Goal: Information Seeking & Learning: Understand process/instructions

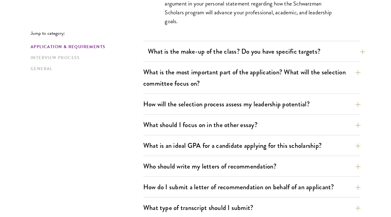
scroll to position [443, 0]
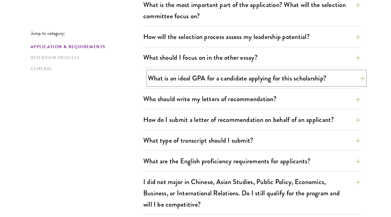
click at [232, 81] on button "What is an ideal GPA for a candidate applying for this scholarship?" at bounding box center [256, 78] width 217 height 14
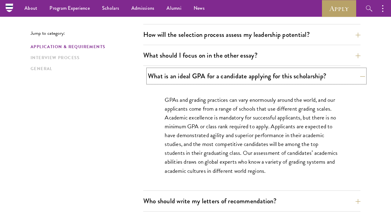
scroll to position [366, 0]
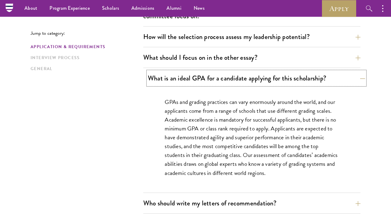
click at [233, 83] on button "What is an ideal GPA for a candidate applying for this scholarship?" at bounding box center [256, 78] width 217 height 14
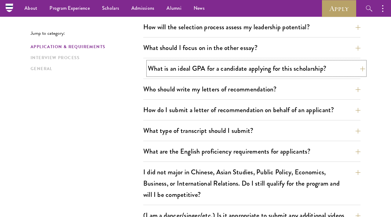
scroll to position [377, 0]
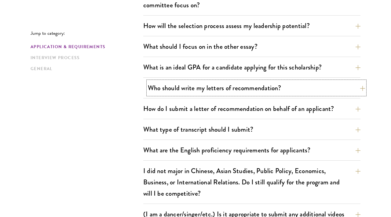
click at [231, 92] on button "Who should write my letters of recommendation?" at bounding box center [256, 88] width 217 height 14
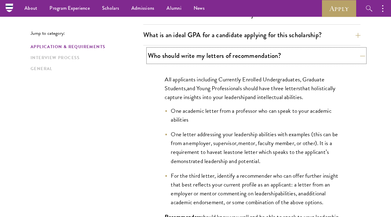
scroll to position [407, 0]
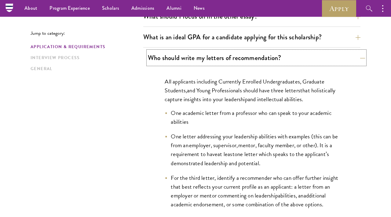
click at [240, 56] on button "Who should write my letters of recommendation?" at bounding box center [256, 58] width 217 height 14
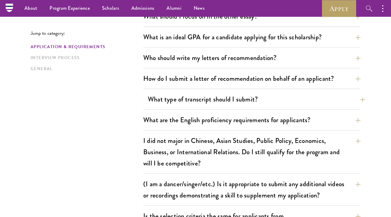
click at [228, 102] on button "What type of transcript should I submit?" at bounding box center [256, 99] width 217 height 14
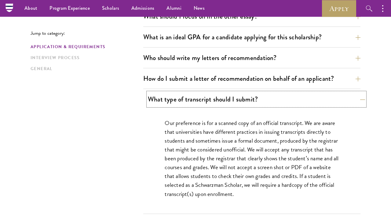
click at [228, 102] on button "What type of transcript should I submit?" at bounding box center [256, 99] width 217 height 14
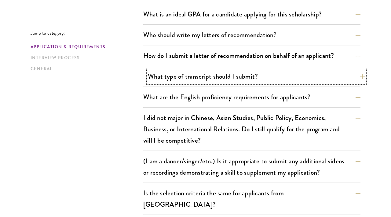
scroll to position [430, 0]
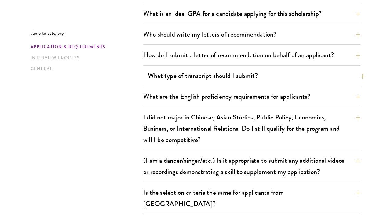
click at [228, 102] on button "What are the English proficiency requirements for applicants?" at bounding box center [251, 97] width 217 height 14
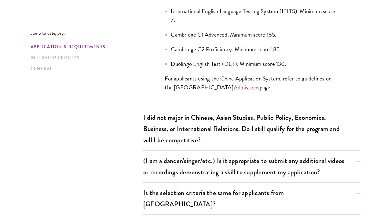
scroll to position [653, 0]
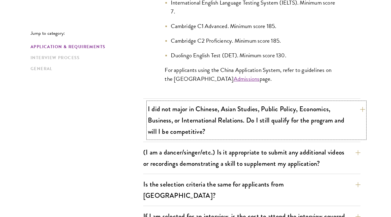
click at [226, 113] on button "I did not major in Chinese, Asian Studies, Public Policy, Economics, Business, …" at bounding box center [256, 120] width 217 height 36
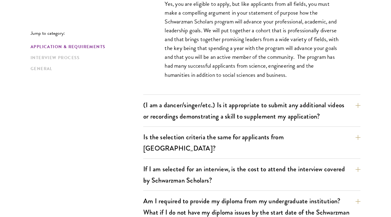
scroll to position [592, 0]
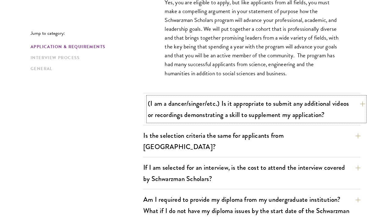
click at [228, 110] on button "(I am a dancer/singer/etc.) Is it appropriate to submit any additional videos o…" at bounding box center [256, 109] width 217 height 25
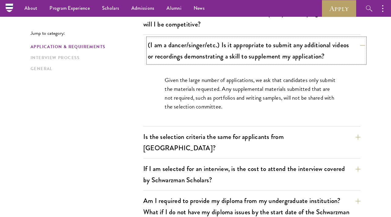
scroll to position [543, 0]
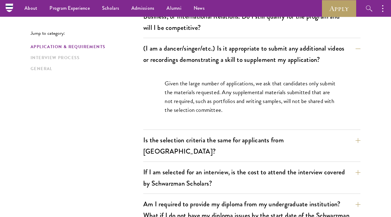
click at [233, 100] on p "Given the large number of applications, we ask that candidates only submit the …" at bounding box center [251, 96] width 174 height 35
click at [236, 102] on p "Given the large number of applications, we ask that candidates only submit the …" at bounding box center [251, 96] width 174 height 35
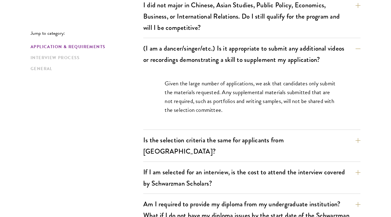
scroll to position [550, 0]
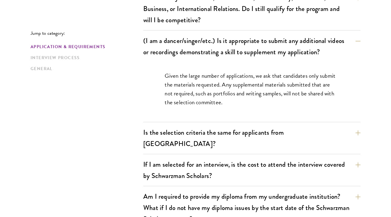
click at [236, 102] on p "Given the large number of applications, we ask that candidates only submit the …" at bounding box center [251, 88] width 174 height 35
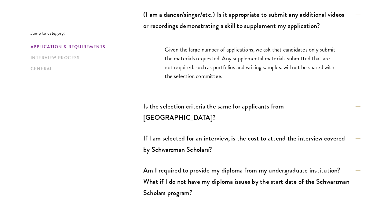
scroll to position [577, 0]
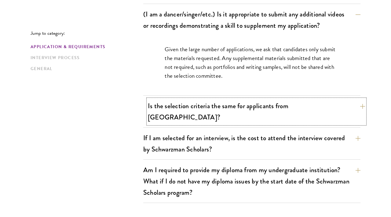
click at [234, 111] on button "Is the selection criteria the same for applicants from [GEOGRAPHIC_DATA]?" at bounding box center [256, 111] width 217 height 25
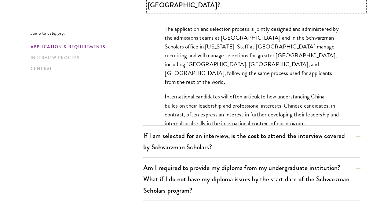
scroll to position [637, 0]
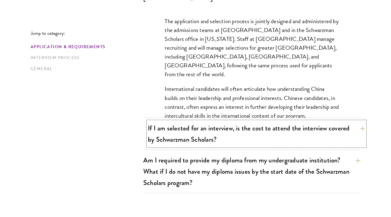
click at [229, 121] on button "If I am selected for an interview, is the cost to attend the interview covered …" at bounding box center [256, 133] width 217 height 25
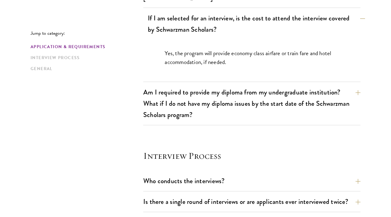
click at [229, 118] on div "Application & Requirements What are the important Schwarzman Scholars applicati…" at bounding box center [251, 59] width 217 height 1031
click at [236, 62] on div "Yes, the program will provide economy class airfare or train fare and hotel acc…" at bounding box center [251, 61] width 211 height 42
click at [233, 130] on div "Application & Requirements What are the important Schwarzman Scholars applicati…" at bounding box center [251, 59] width 217 height 1031
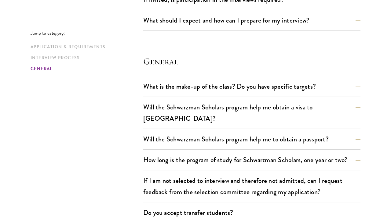
scroll to position [366, 0]
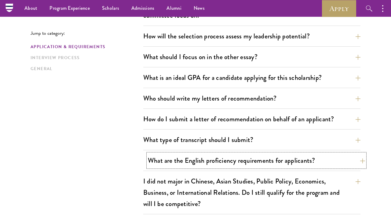
click at [226, 163] on button "What are the English proficiency requirements for applicants?" at bounding box center [256, 161] width 217 height 14
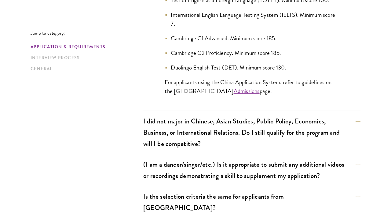
scroll to position [641, 0]
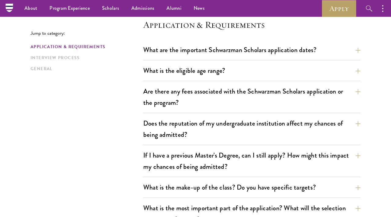
scroll to position [160, 0]
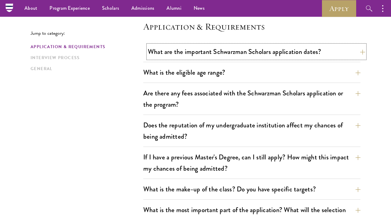
click at [276, 46] on button "What are the important Schwarzman Scholars application dates?" at bounding box center [256, 52] width 217 height 14
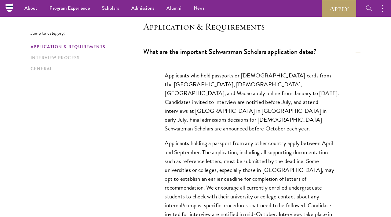
click at [263, 97] on p "Applicants who hold passports or [DEMOGRAPHIC_DATA] cards from the [GEOGRAPHIC_…" at bounding box center [251, 102] width 174 height 62
click at [259, 165] on p "Applicants holding a passport from any other country apply between April and Se…" at bounding box center [251, 188] width 174 height 98
click at [266, 91] on p "Applicants who hold passports or [DEMOGRAPHIC_DATA] cards from the [GEOGRAPHIC_…" at bounding box center [251, 102] width 174 height 62
drag, startPoint x: 232, startPoint y: 101, endPoint x: 277, endPoint y: 101, distance: 44.9
click at [277, 101] on p "Applicants who hold passports or [DEMOGRAPHIC_DATA] cards from the [GEOGRAPHIC_…" at bounding box center [251, 102] width 174 height 62
